Goal: Information Seeking & Learning: Learn about a topic

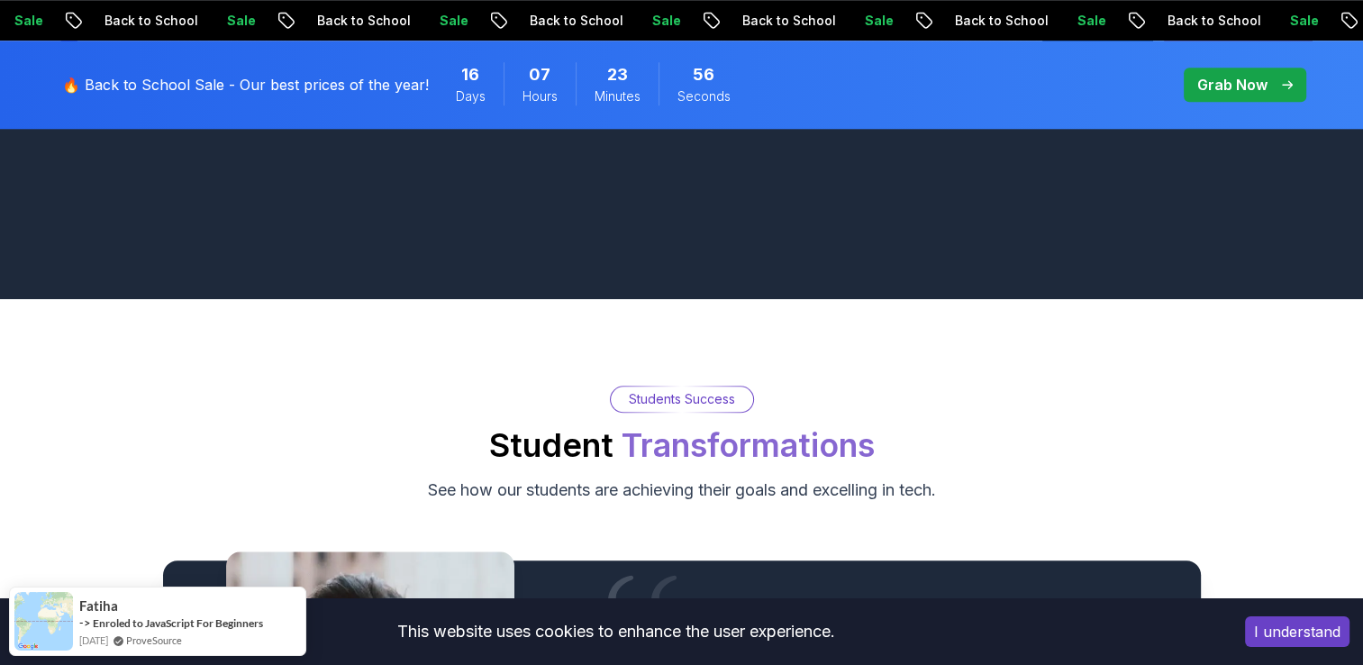
scroll to position [1826, 0]
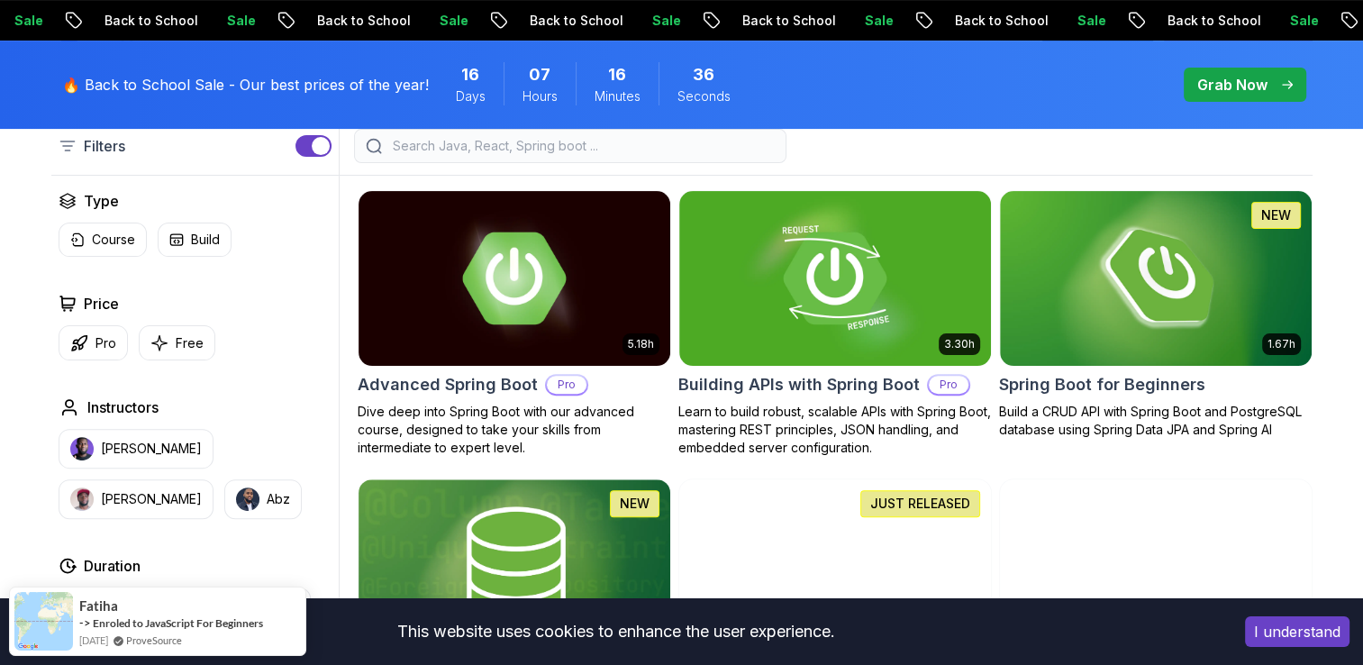
scroll to position [481, 0]
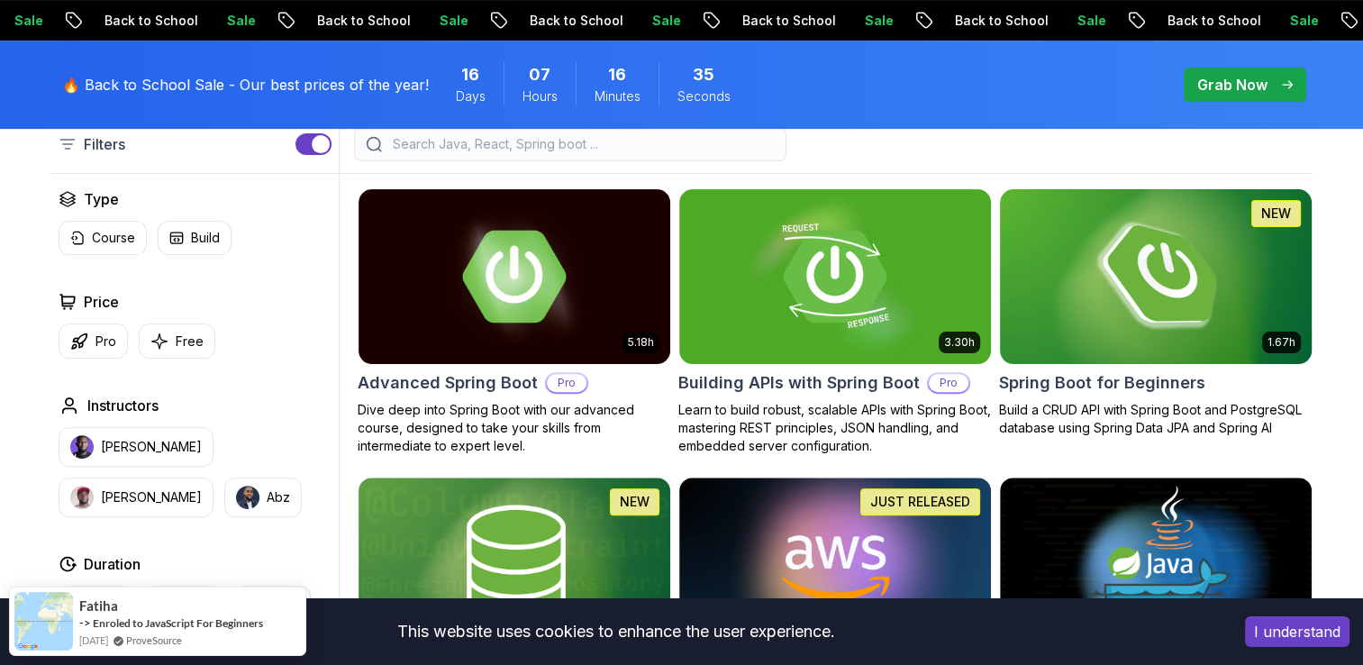
click at [1177, 298] on img at bounding box center [1155, 276] width 327 height 183
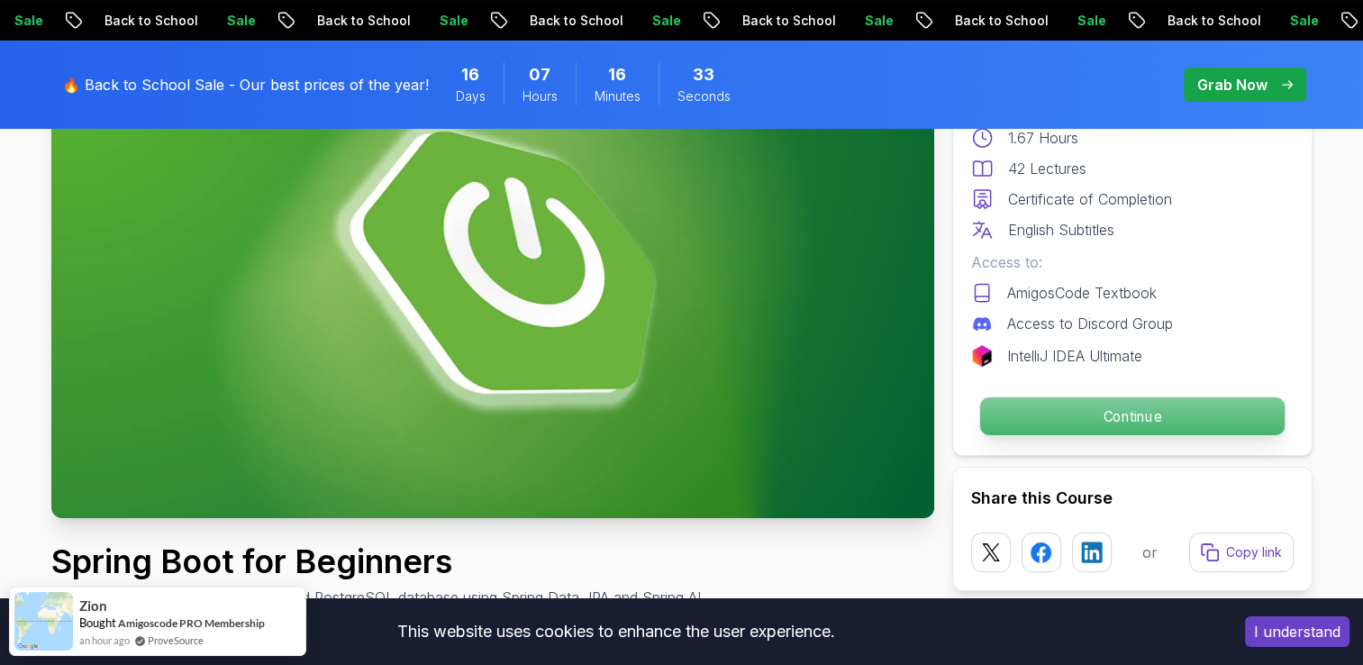
scroll to position [256, 0]
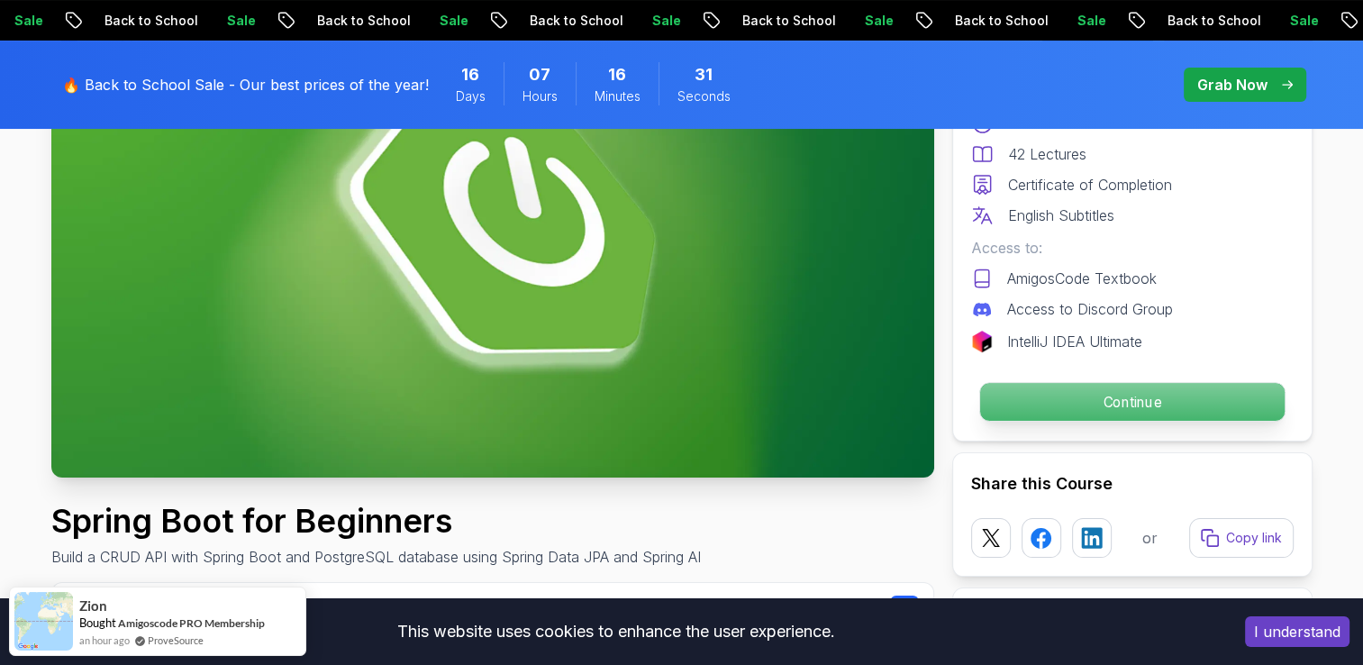
click at [1077, 403] on p "Continue" at bounding box center [1131, 402] width 305 height 38
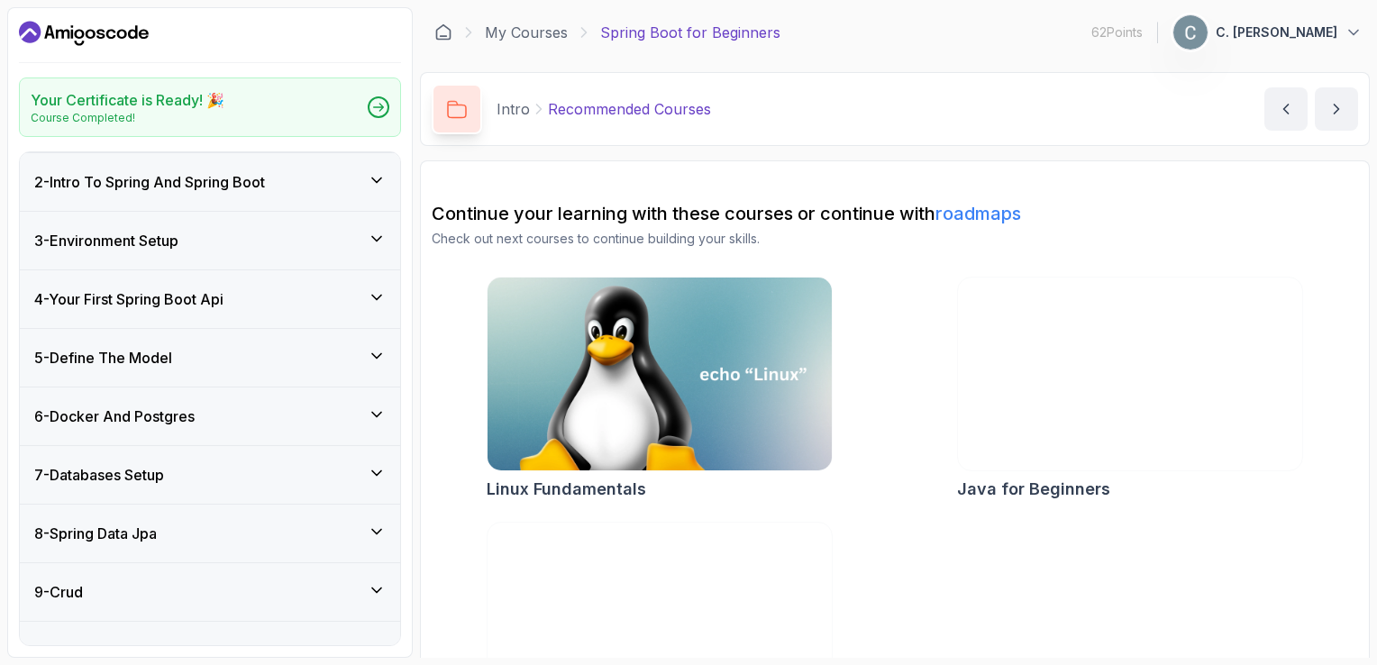
scroll to position [357, 0]
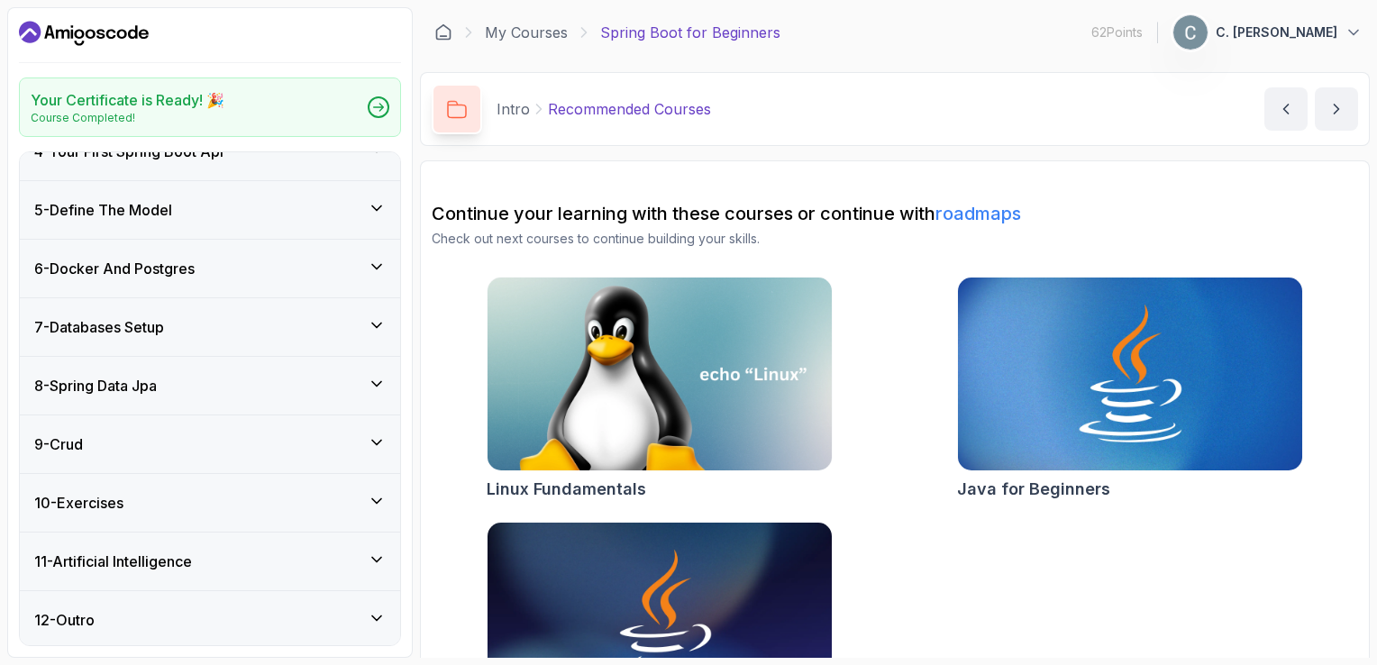
click at [381, 512] on div "10 - Exercises" at bounding box center [210, 503] width 380 height 58
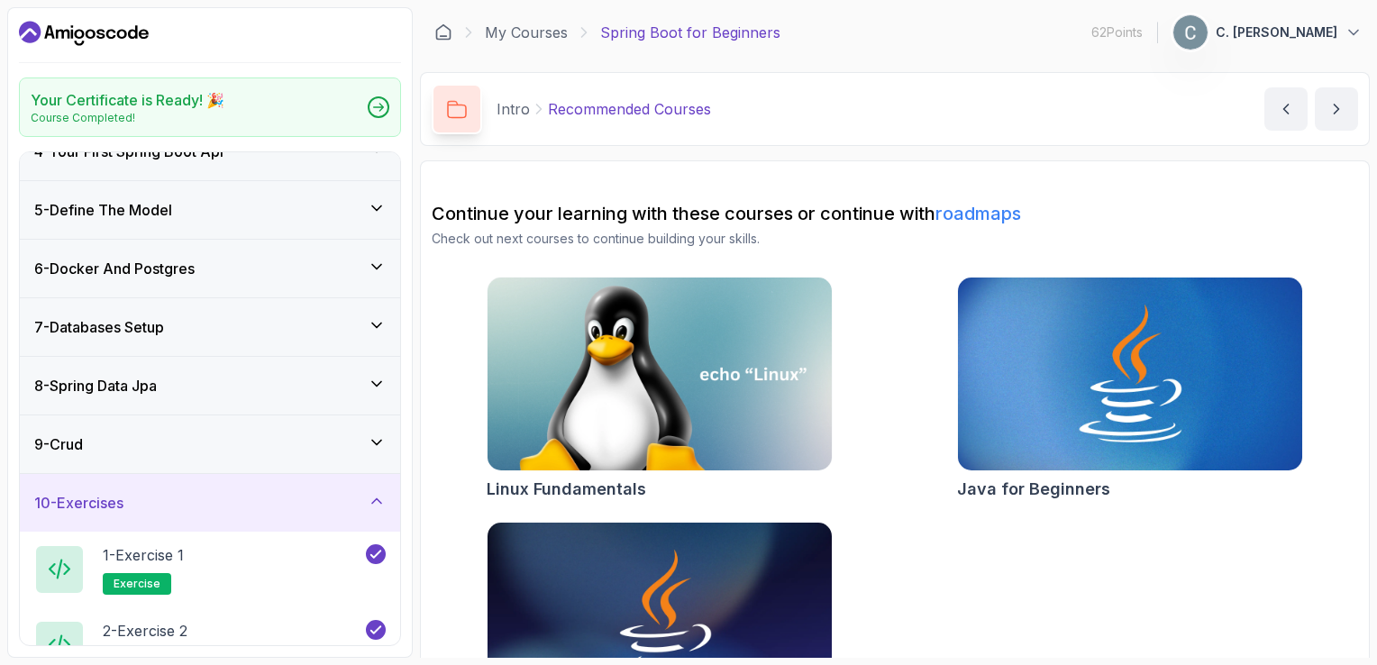
scroll to position [432, 0]
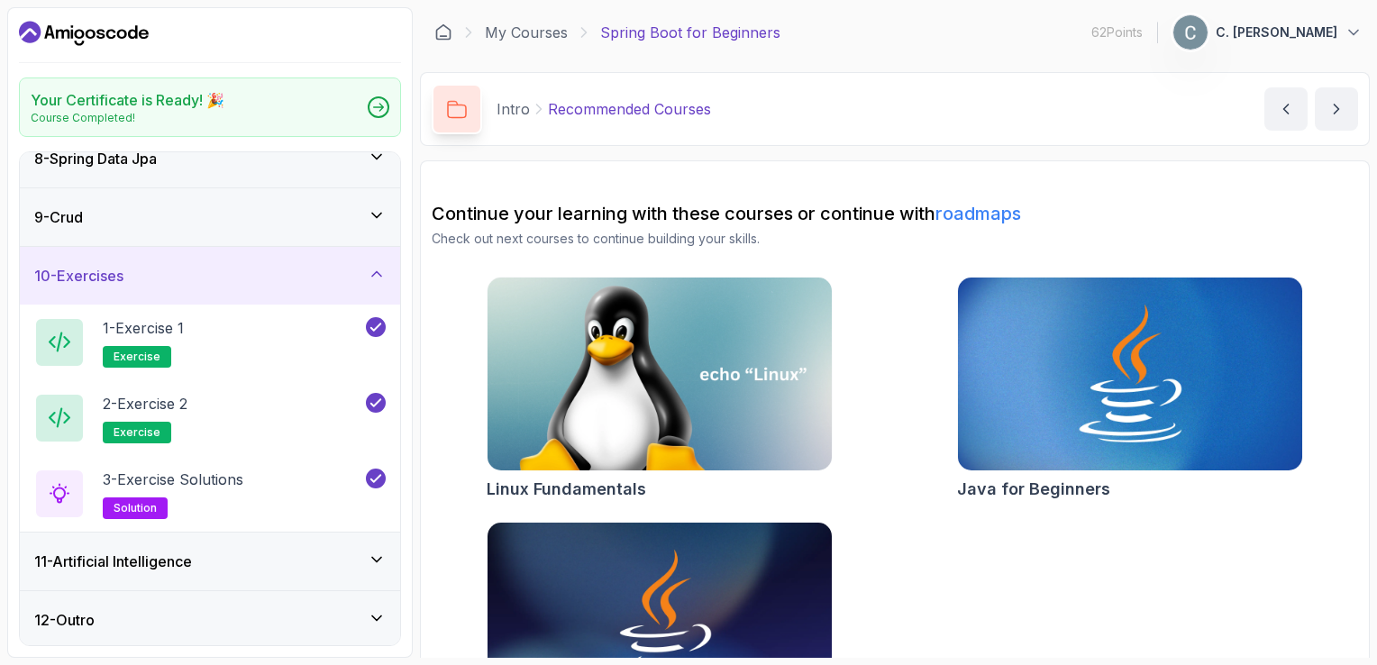
click at [365, 555] on div "11 - Artificial Intelligence" at bounding box center [209, 561] width 351 height 22
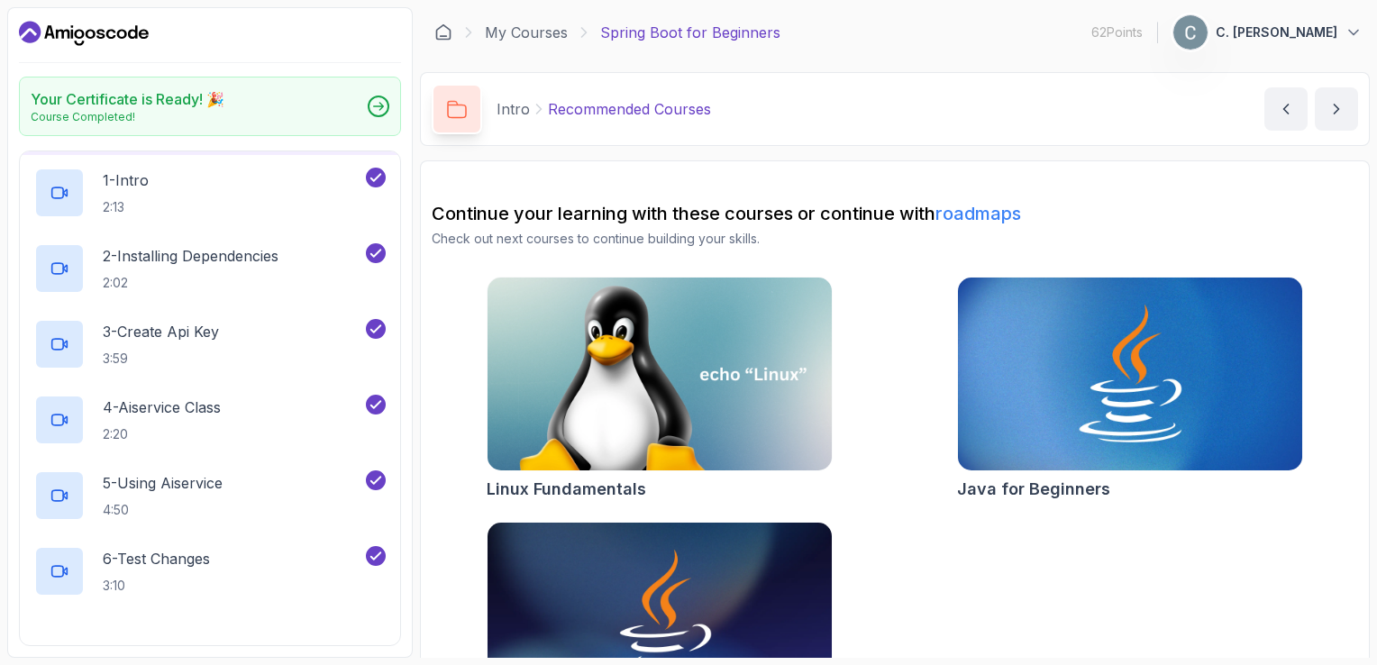
scroll to position [734, 0]
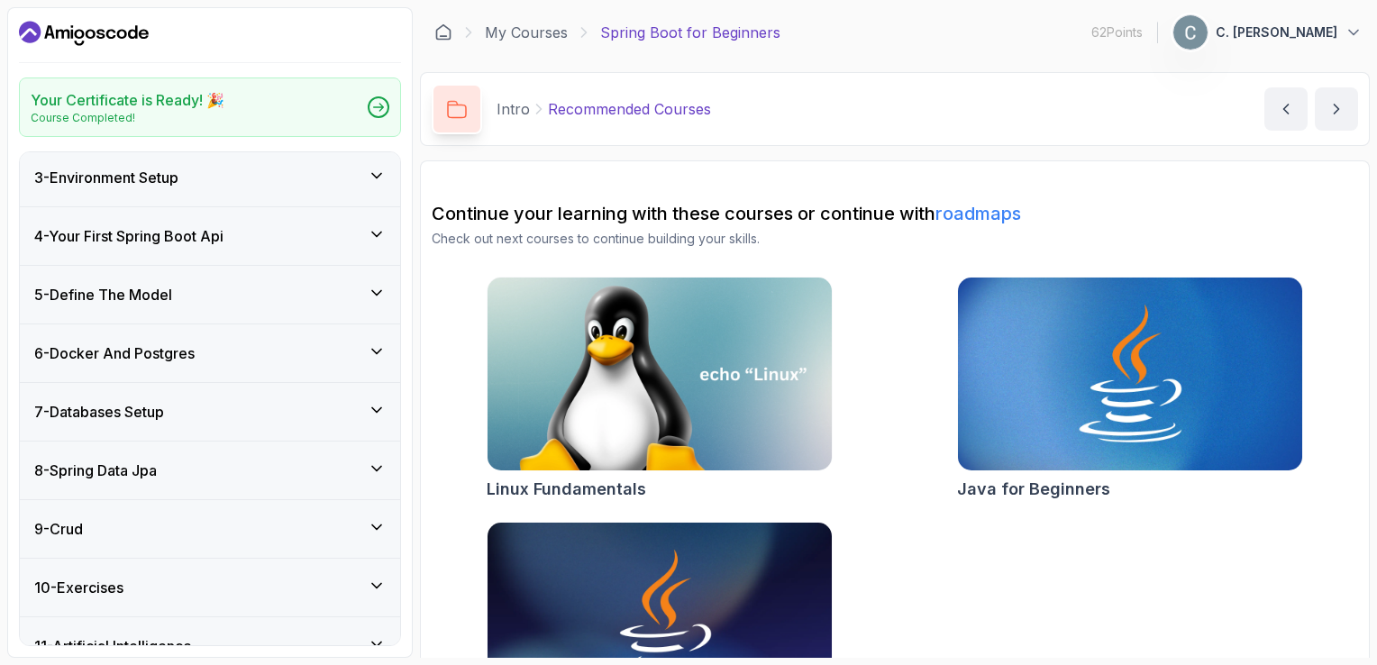
scroll to position [357, 0]
